Goal: Task Accomplishment & Management: Manage account settings

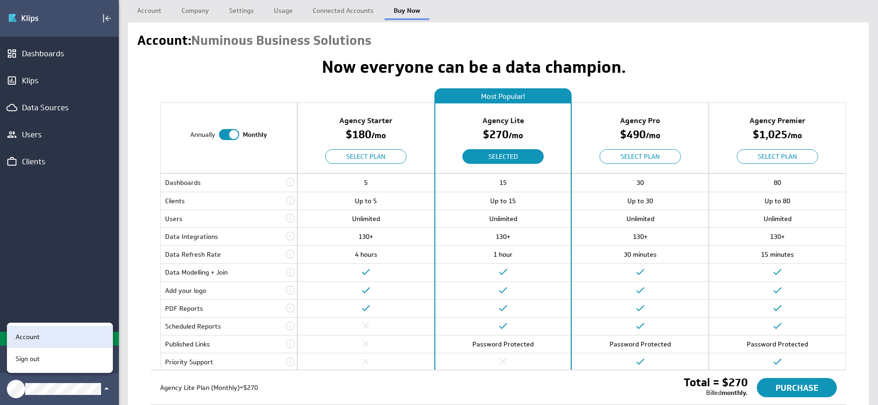
click at [42, 332] on div "Account" at bounding box center [58, 337] width 93 height 10
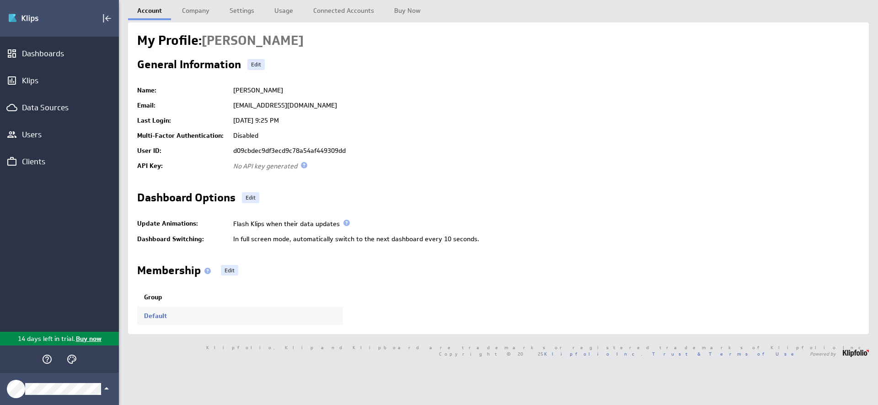
click at [595, 197] on div "Dashboard Options Edit" at bounding box center [498, 199] width 722 height 15
click at [106, 389] on icon "Klipfolio Account" at bounding box center [106, 388] width 5 height 2
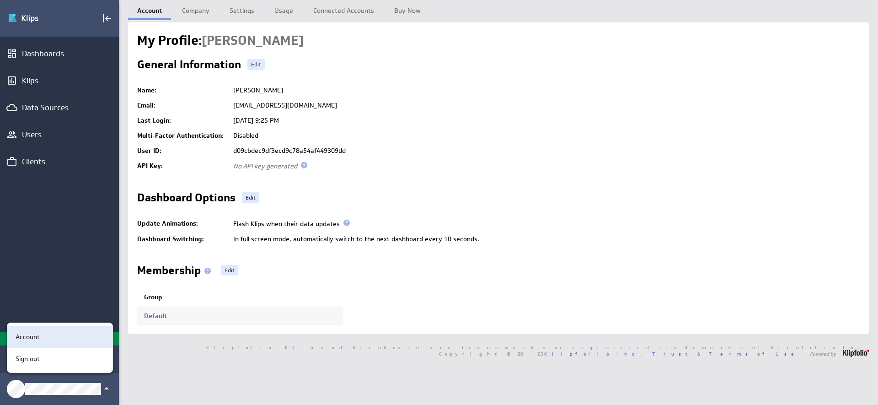
click at [60, 336] on div "Account" at bounding box center [58, 337] width 93 height 10
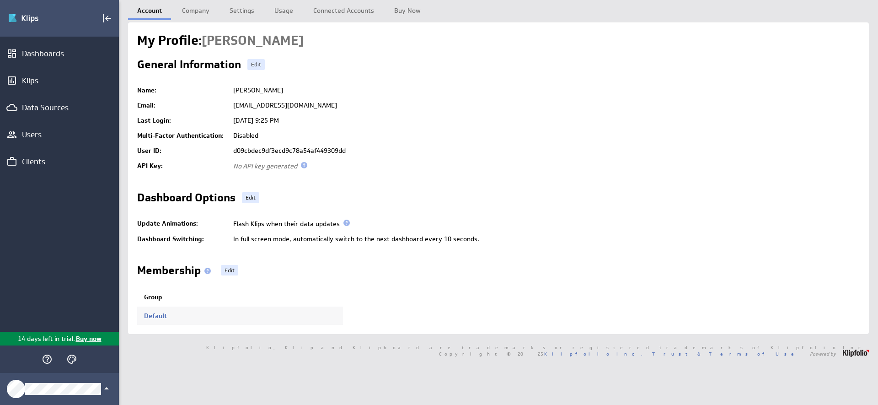
click at [521, 126] on td "[DATE] 9:25 PM" at bounding box center [544, 120] width 631 height 15
click at [539, 120] on td "[DATE] 9:25 PM" at bounding box center [544, 120] width 631 height 15
click at [247, 16] on link "Settings" at bounding box center [241, 9] width 43 height 18
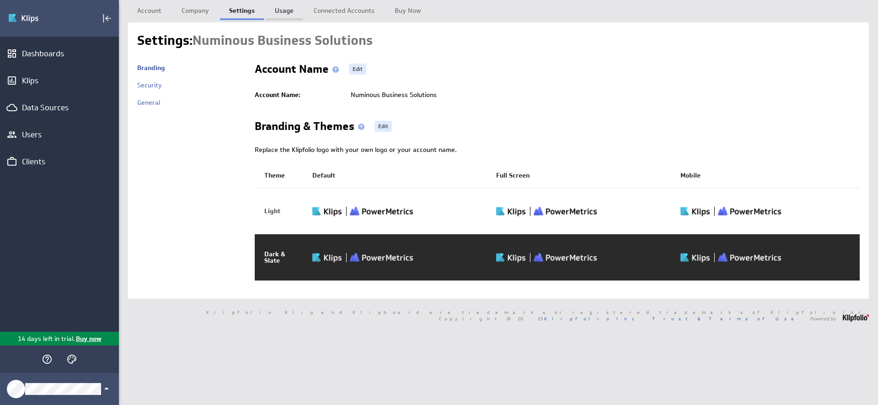
click at [280, 12] on link "Usage" at bounding box center [284, 9] width 37 height 18
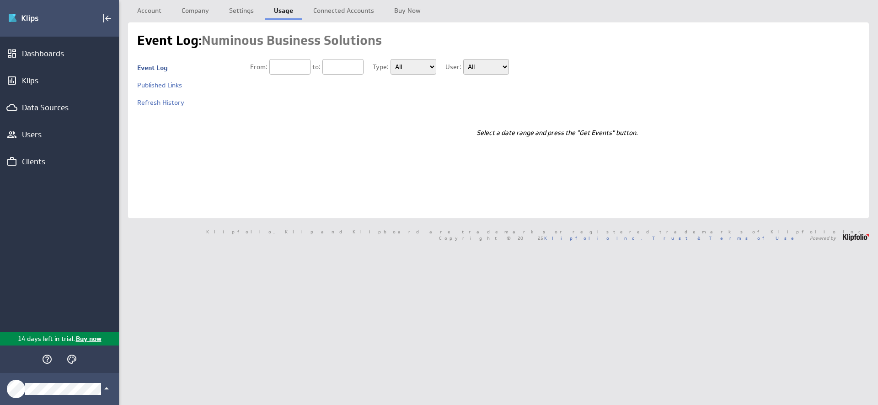
type input "[DATE]"
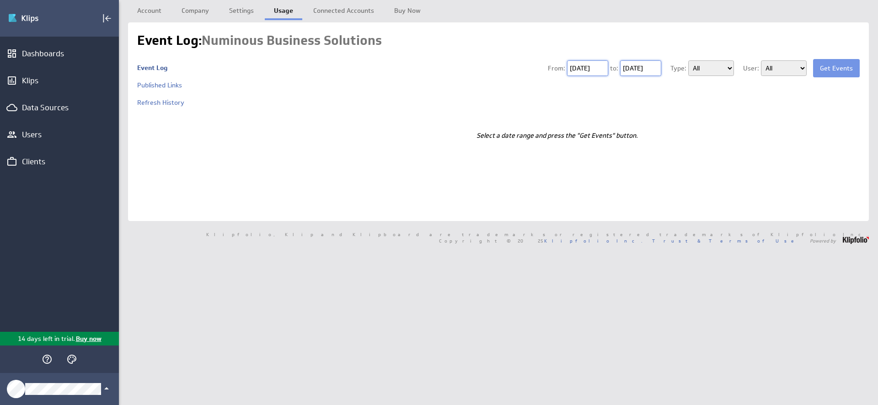
click at [236, 13] on link "Settings" at bounding box center [241, 9] width 43 height 18
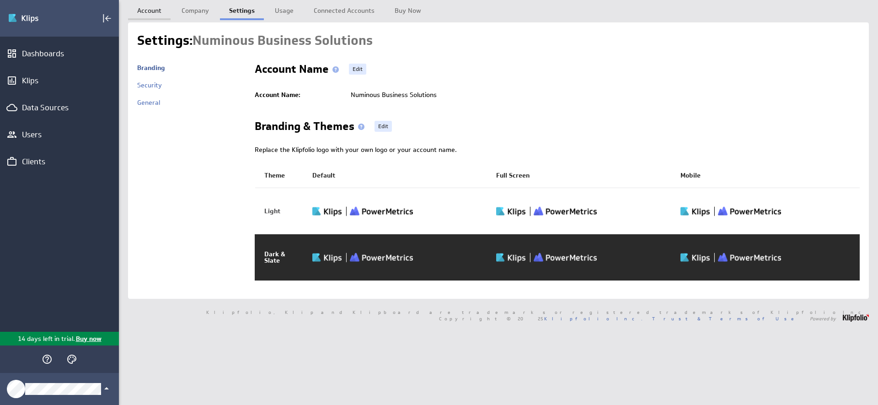
click at [148, 6] on link "Account" at bounding box center [149, 9] width 43 height 18
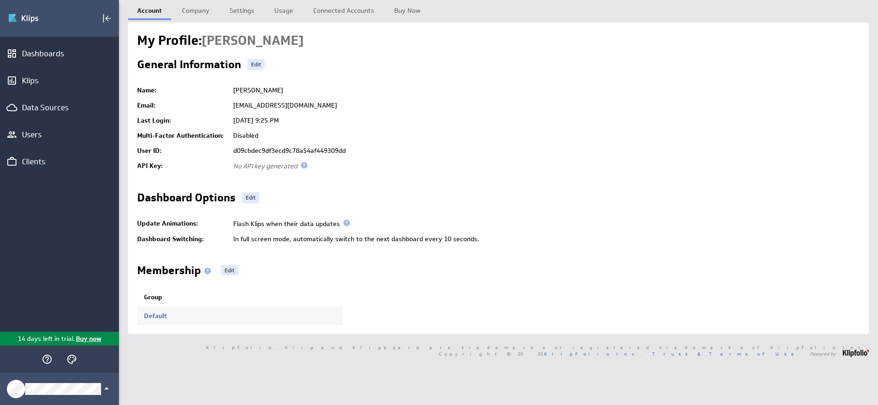
click at [220, 355] on div "Klipfolio, Klip and Klipboard are trademarks or registered trademarks of Klipfo…" at bounding box center [498, 350] width 759 height 32
click at [273, 11] on link "Usage" at bounding box center [283, 9] width 37 height 18
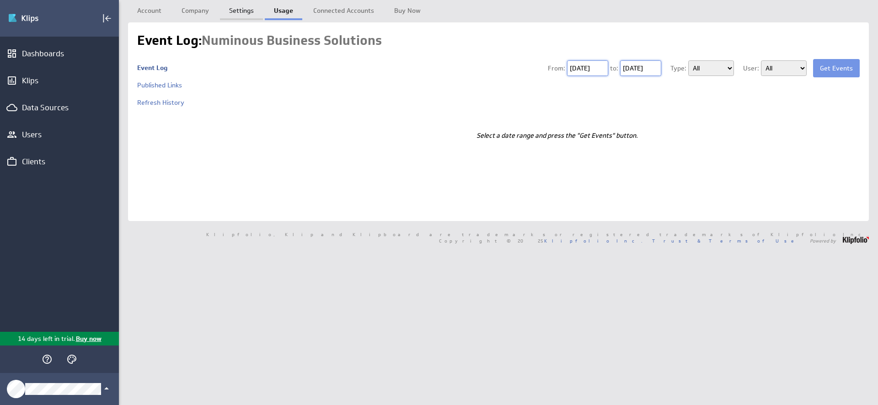
click at [235, 13] on link "Settings" at bounding box center [241, 9] width 43 height 18
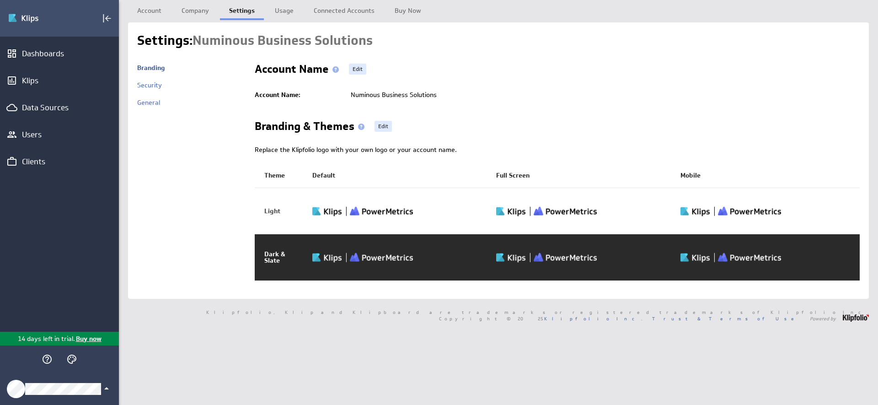
click at [112, 386] on div "Klipfolio Account" at bounding box center [59, 389] width 119 height 32
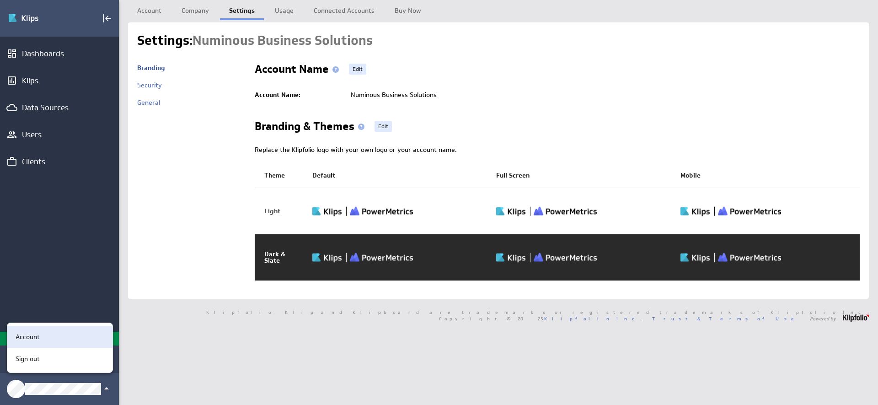
click at [53, 341] on div "Account" at bounding box center [58, 337] width 93 height 10
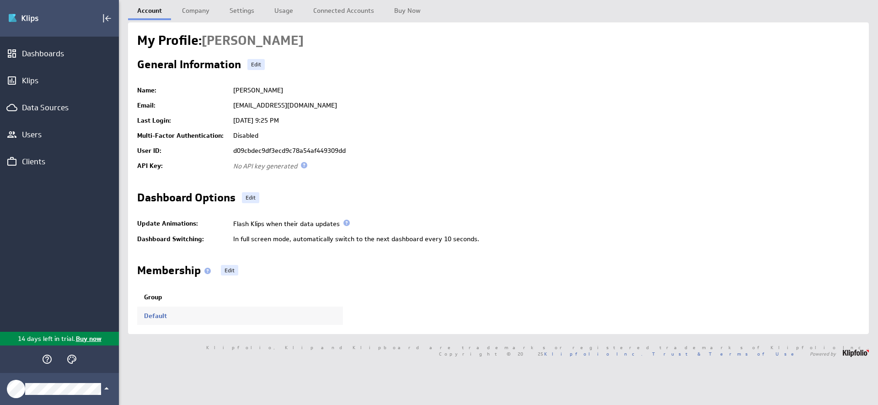
click at [378, 71] on div "General Information Edit" at bounding box center [498, 66] width 722 height 15
click at [430, 292] on div "Membership Edit Group Default" at bounding box center [498, 295] width 722 height 60
click at [256, 201] on link "Edit" at bounding box center [250, 197] width 17 height 11
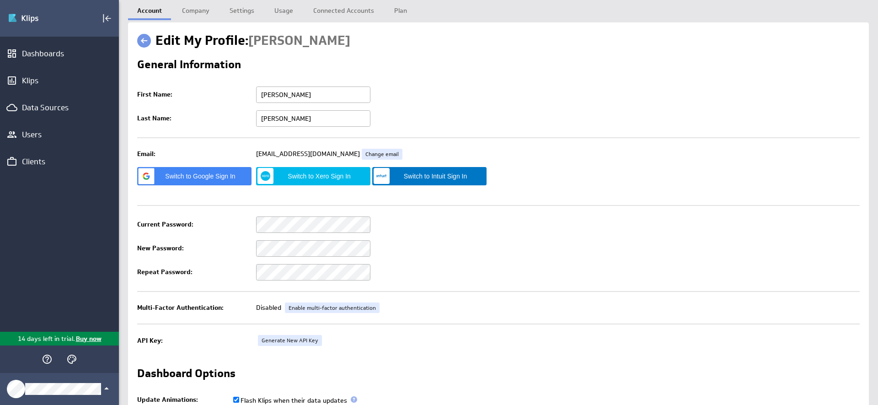
checkbox input "true"
click at [192, 10] on link "Company" at bounding box center [196, 9] width 46 height 18
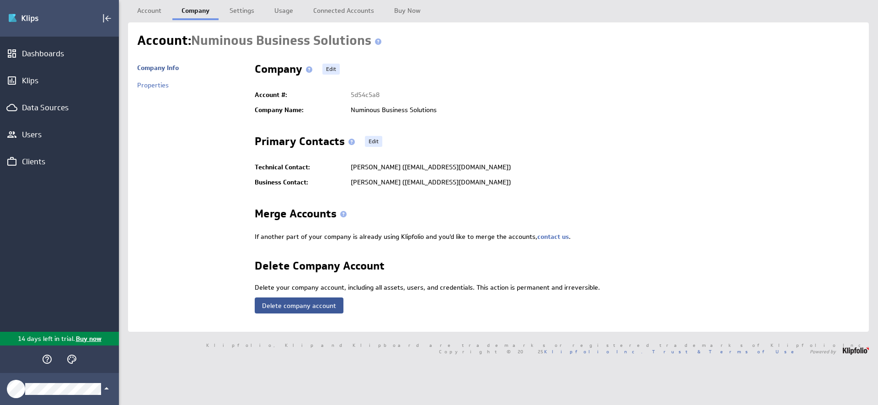
click at [296, 306] on button "Delete company account" at bounding box center [299, 305] width 89 height 16
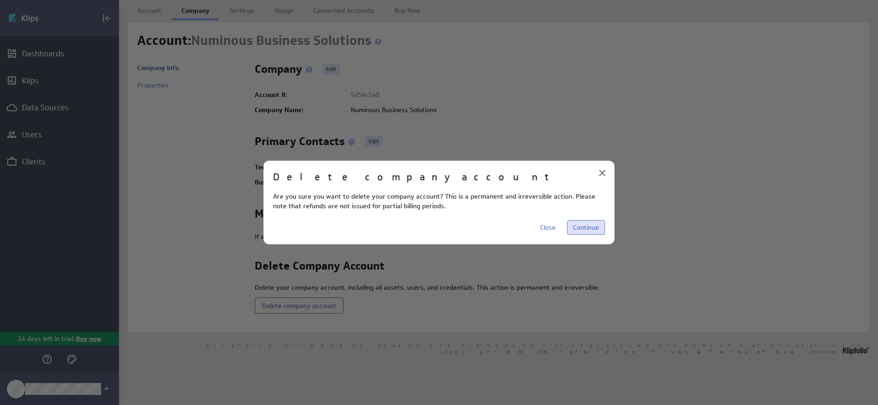
click at [596, 229] on span "Continue" at bounding box center [586, 227] width 26 height 8
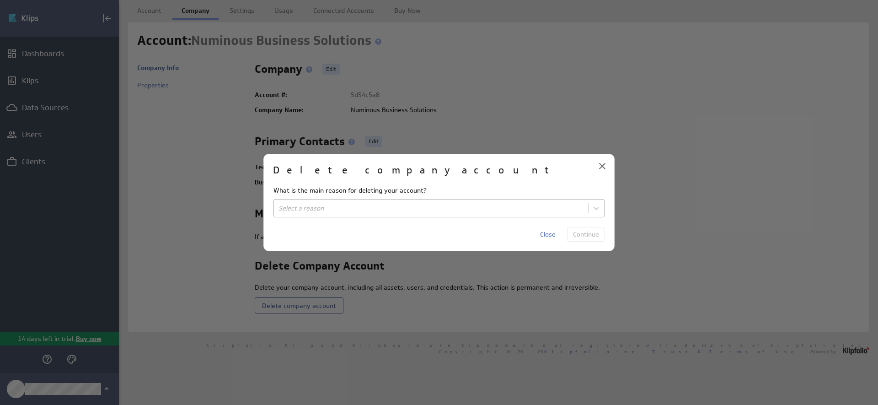
click at [370, 214] on body "(no message) Edit Dashboards Klips Data Sources Users Clients 14 days left in t…" at bounding box center [439, 202] width 878 height 405
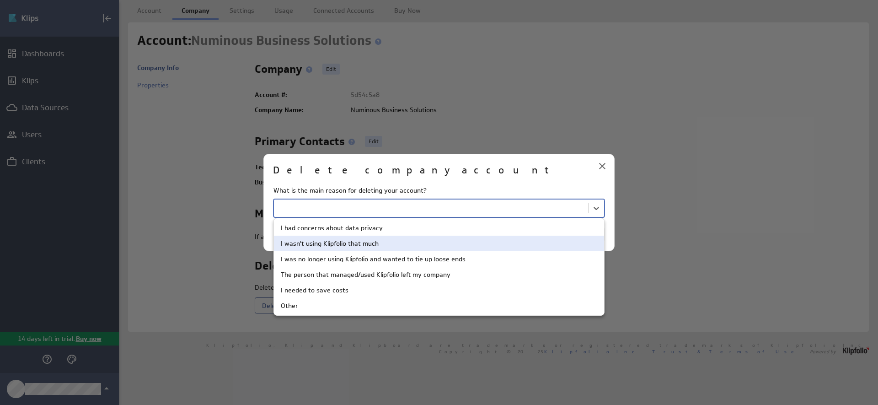
click at [349, 242] on div "I wasn't using Klipfolio that much" at bounding box center [330, 243] width 98 height 6
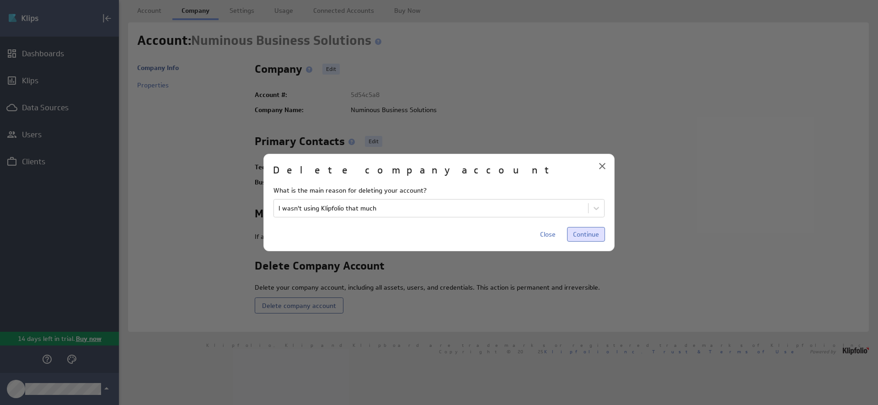
click at [579, 232] on span "Continue" at bounding box center [586, 234] width 26 height 8
drag, startPoint x: 309, startPoint y: 189, endPoint x: 363, endPoint y: 188, distance: 54.4
click at [363, 188] on p "Please type DELETE ACCOUNT to confirm your company account deletion." at bounding box center [438, 191] width 331 height 10
copy strong "DELETE ACCOUNT"
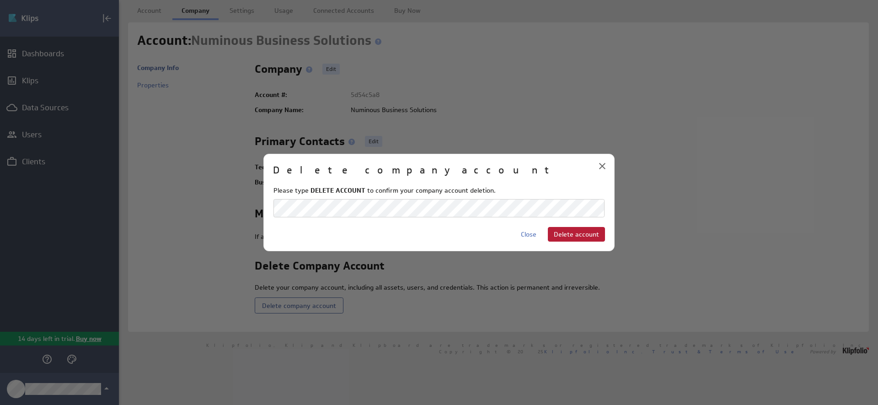
click at [590, 235] on span "Delete account" at bounding box center [576, 234] width 45 height 8
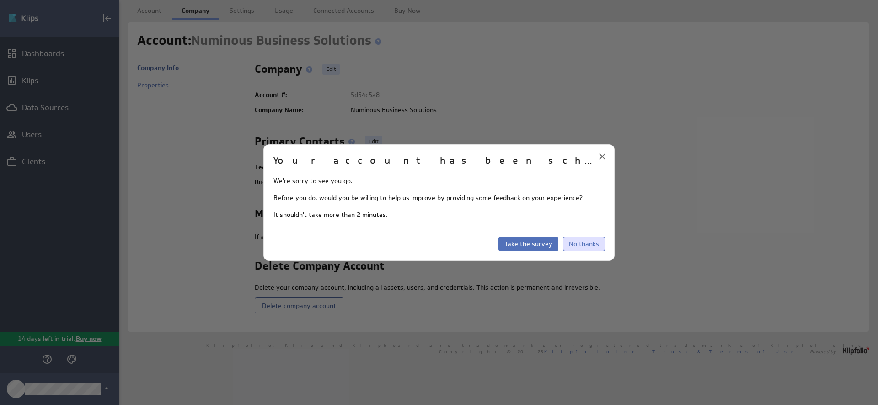
click at [572, 246] on span "No thanks" at bounding box center [584, 244] width 30 height 8
